Goal: Find contact information: Find contact information

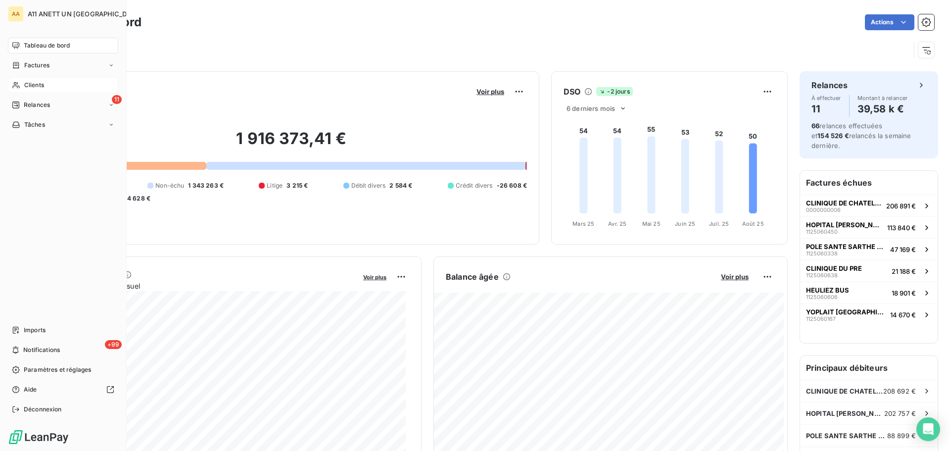
click at [36, 86] on span "Clients" at bounding box center [34, 85] width 20 height 9
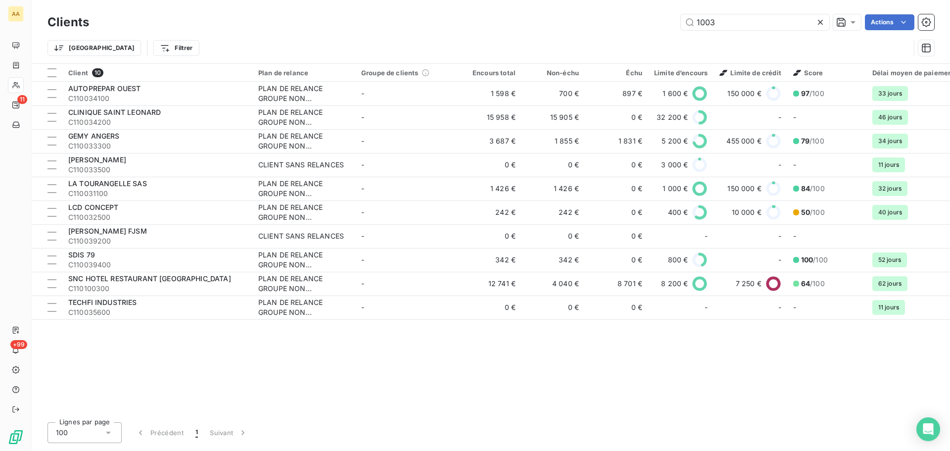
drag, startPoint x: 724, startPoint y: 23, endPoint x: 627, endPoint y: 41, distance: 98.6
click at [627, 41] on div "Clients 1003 Actions Trier Filtrer" at bounding box center [490, 37] width 886 height 51
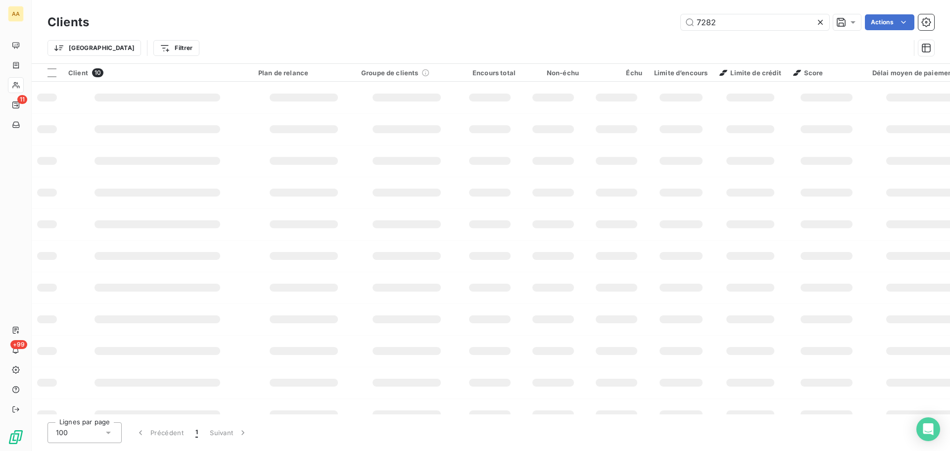
type input "7282"
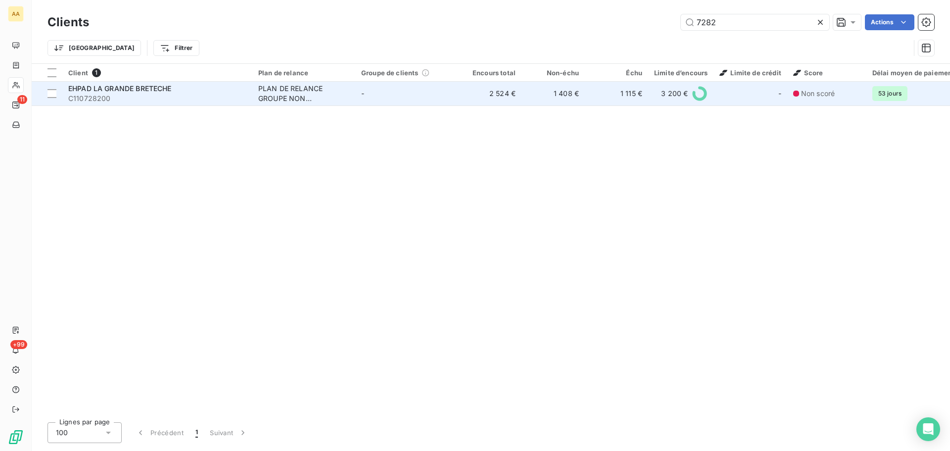
click at [144, 84] on span "EHPAD LA GRANDE BRETECHE" at bounding box center [119, 88] width 103 height 8
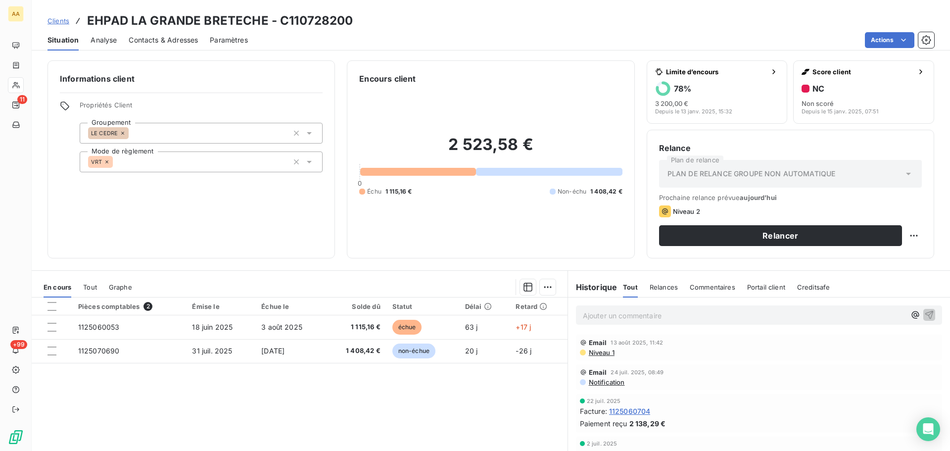
click at [181, 40] on span "Contacts & Adresses" at bounding box center [163, 40] width 69 height 10
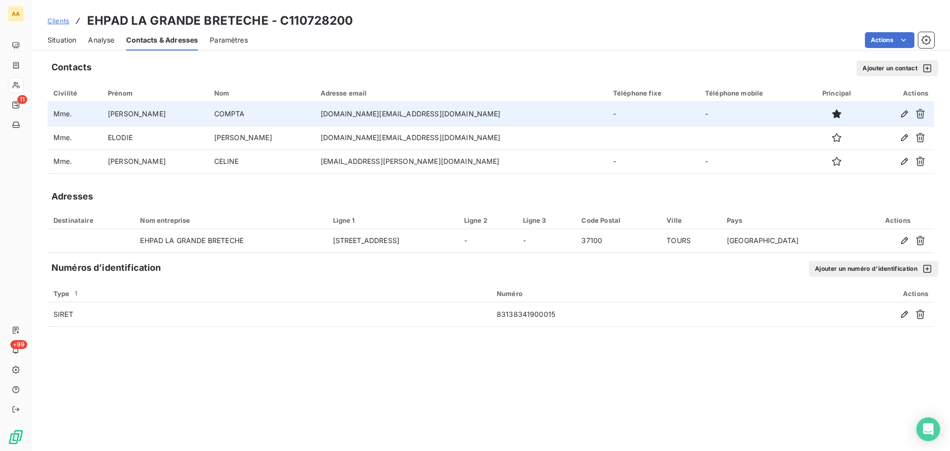
drag, startPoint x: 297, startPoint y: 117, endPoint x: 289, endPoint y: 114, distance: 8.0
click at [315, 114] on td "[DOMAIN_NAME][EMAIL_ADDRESS][DOMAIN_NAME]" at bounding box center [461, 114] width 292 height 24
click at [326, 118] on td "[DOMAIN_NAME][EMAIL_ADDRESS][DOMAIN_NAME]" at bounding box center [461, 114] width 292 height 24
click at [327, 111] on td "[DOMAIN_NAME][EMAIL_ADDRESS][DOMAIN_NAME]" at bounding box center [461, 114] width 292 height 24
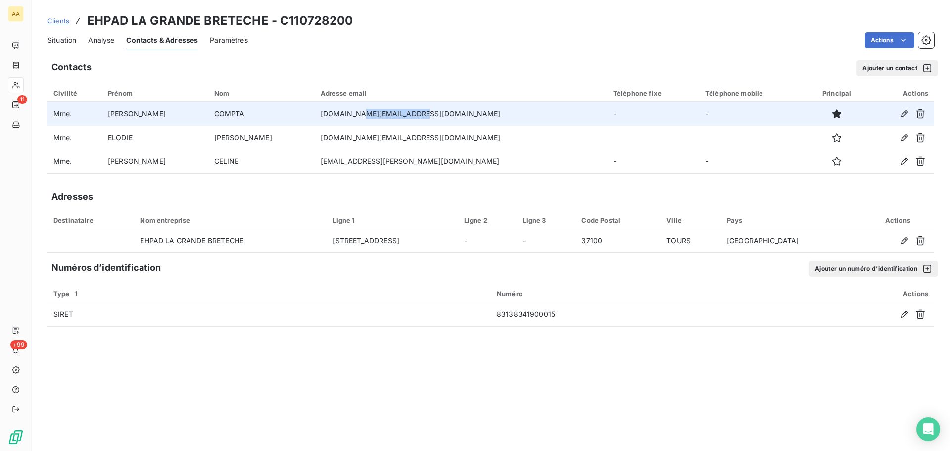
click at [329, 112] on td "[DOMAIN_NAME][EMAIL_ADDRESS][DOMAIN_NAME]" at bounding box center [461, 114] width 292 height 24
click at [317, 118] on td "[DOMAIN_NAME][EMAIL_ADDRESS][DOMAIN_NAME]" at bounding box center [461, 114] width 292 height 24
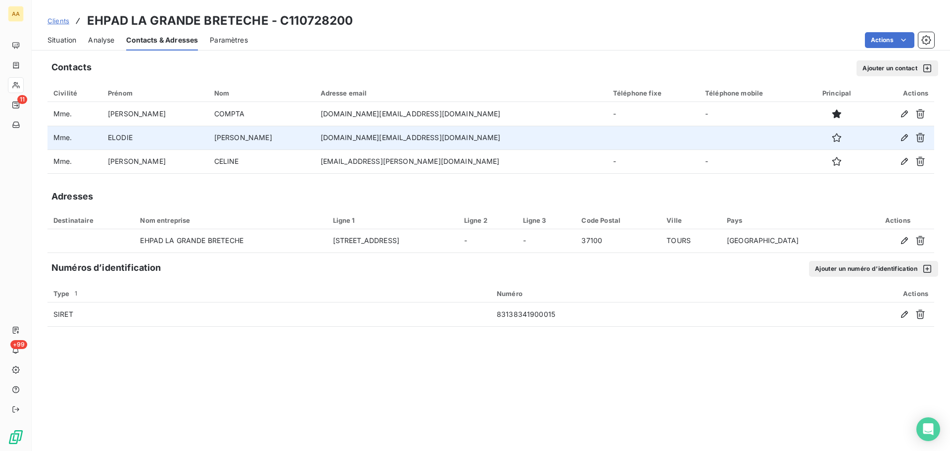
click at [315, 137] on td "[DOMAIN_NAME][EMAIL_ADDRESS][DOMAIN_NAME]" at bounding box center [461, 138] width 292 height 24
drag, startPoint x: 278, startPoint y: 138, endPoint x: 389, endPoint y: 145, distance: 110.6
click at [389, 145] on td "[DOMAIN_NAME][EMAIL_ADDRESS][DOMAIN_NAME]" at bounding box center [461, 138] width 292 height 24
copy td "[DOMAIN_NAME][EMAIL_ADDRESS][DOMAIN_NAME]"
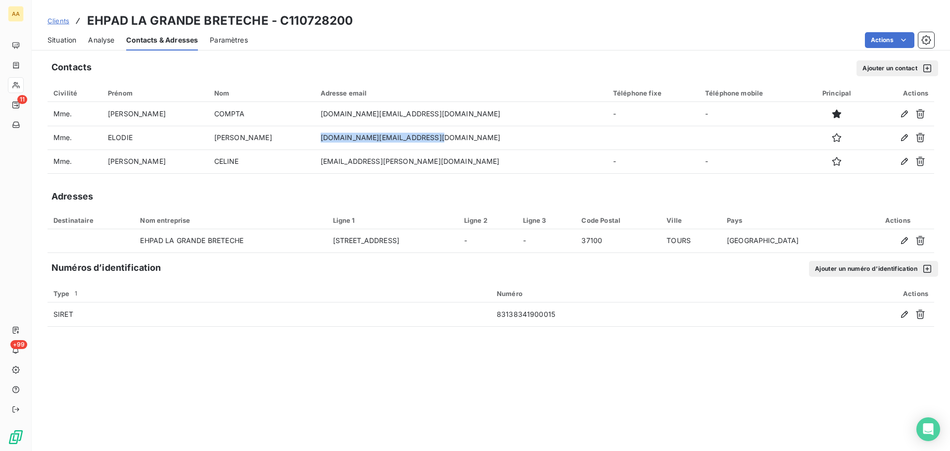
click at [57, 42] on span "Situation" at bounding box center [61, 40] width 29 height 10
